Goal: Information Seeking & Learning: Learn about a topic

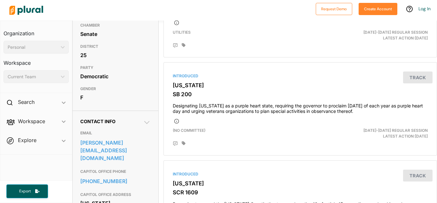
scroll to position [115, 0]
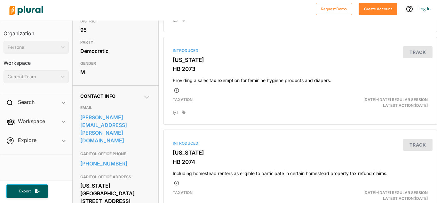
scroll to position [142, 0]
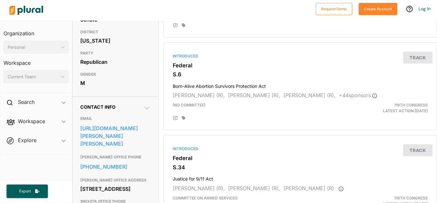
scroll to position [132, 0]
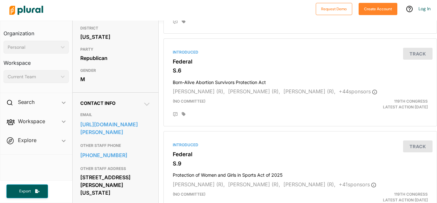
scroll to position [141, 0]
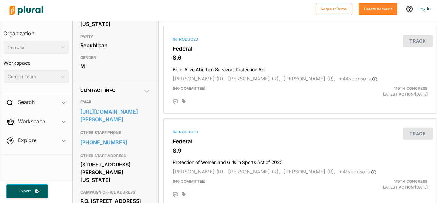
click at [145, 95] on icon at bounding box center [147, 91] width 8 height 8
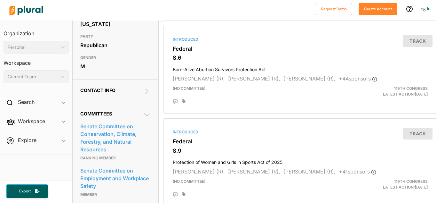
click at [145, 95] on icon at bounding box center [147, 91] width 8 height 8
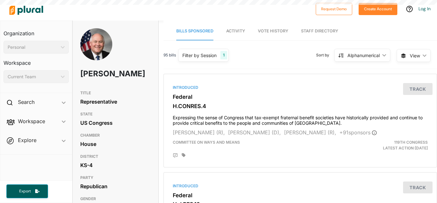
click at [435, 198] on div "[PERSON_NAME] TITLE Representative STATE US Congress CHAMBER House DISTRICT [GE…" at bounding box center [254, 111] width 365 height 182
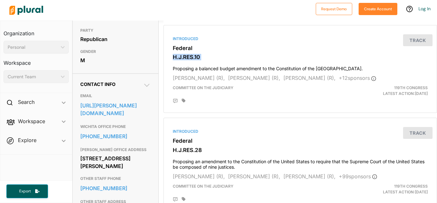
scroll to position [158, 0]
